Goal: Task Accomplishment & Management: Use online tool/utility

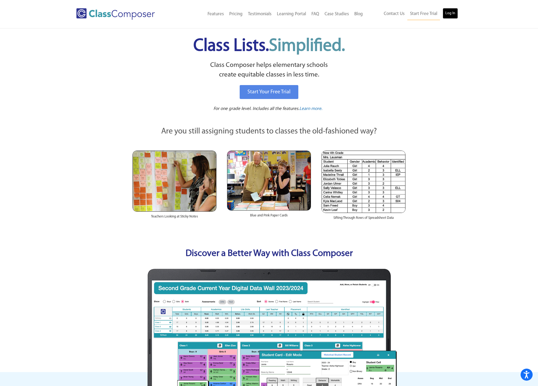
click at [447, 13] on link "Log In" at bounding box center [449, 13] width 15 height 11
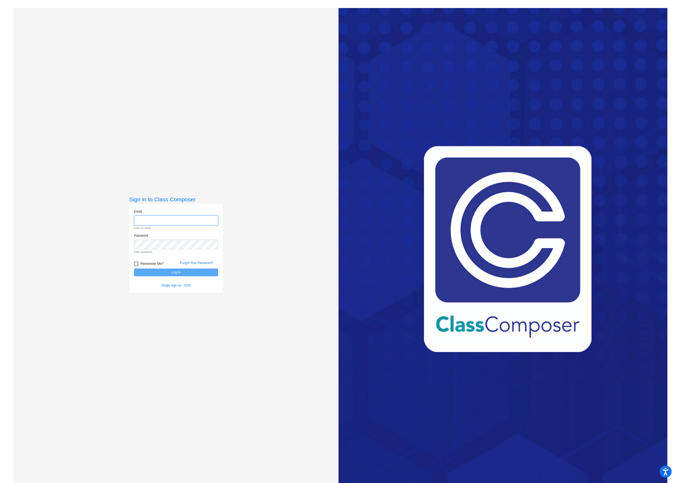
type input "[PERSON_NAME][EMAIL_ADDRESS][PERSON_NAME][DOMAIN_NAME]"
click at [210, 261] on button "Log In" at bounding box center [176, 263] width 84 height 8
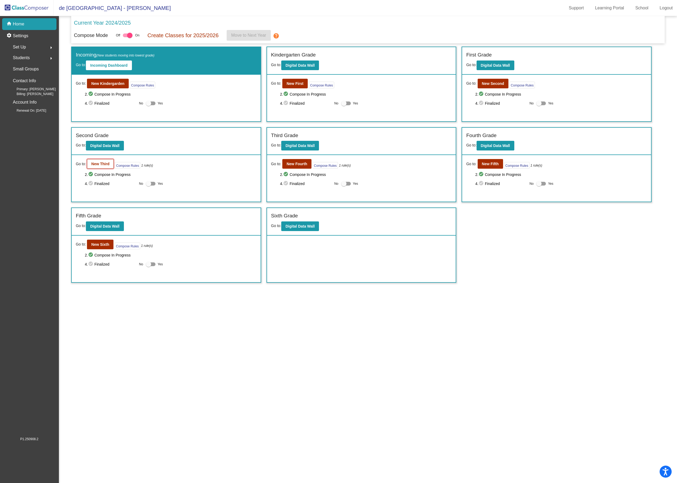
click at [109, 162] on b "New Third" at bounding box center [100, 164] width 18 height 4
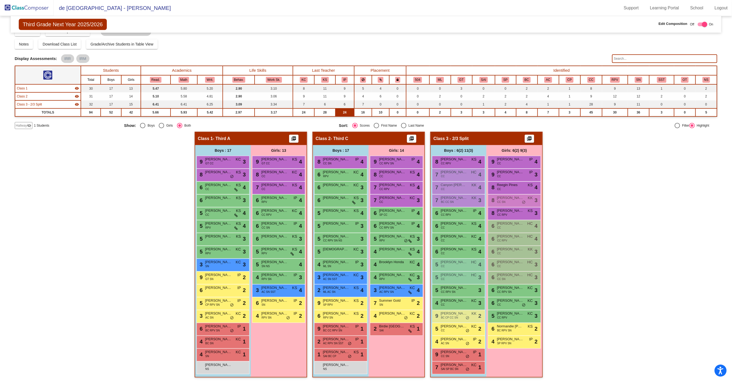
scroll to position [10, 0]
